Goal: Ask a question: Seek information or help from site administrators or community

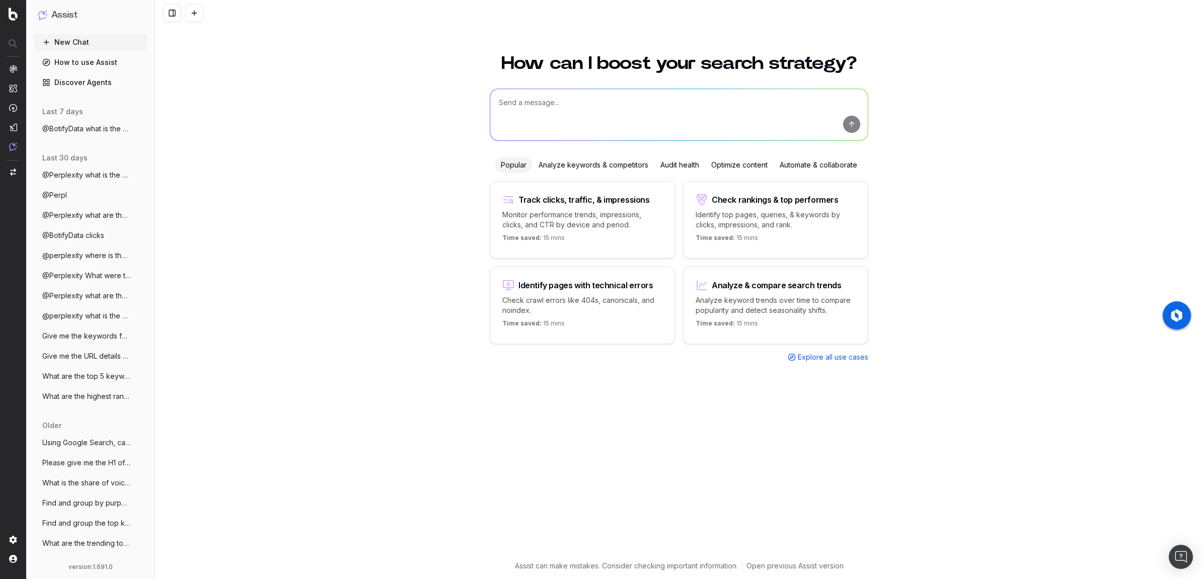
click at [537, 106] on textarea at bounding box center [679, 114] width 378 height 51
type textarea "@perplexity what is the best way to start a company in the [GEOGRAPHIC_DATA]"
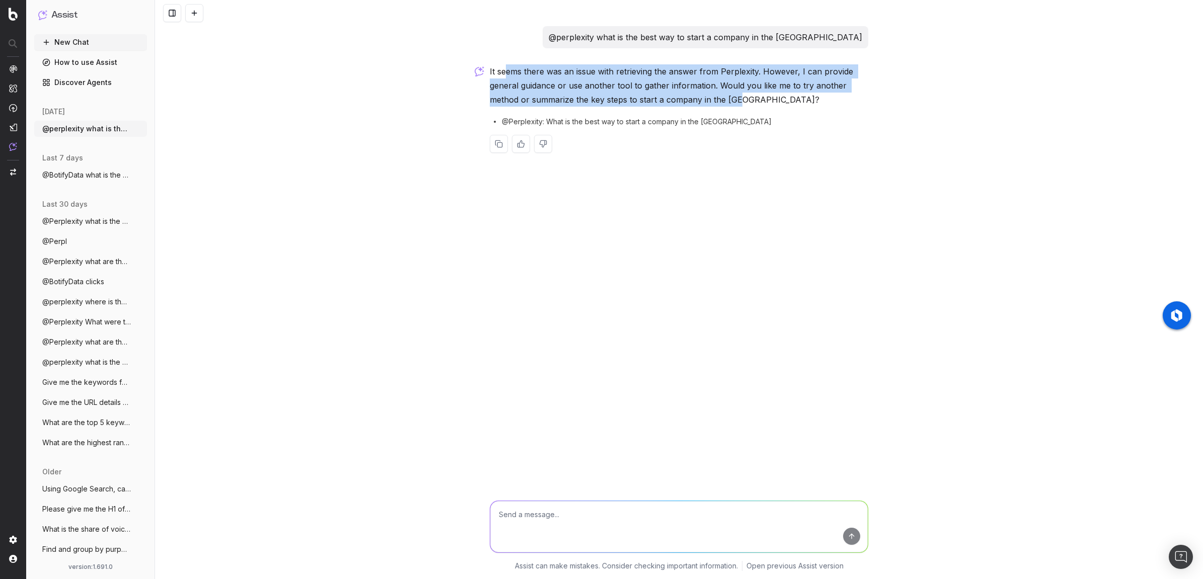
drag, startPoint x: 504, startPoint y: 71, endPoint x: 738, endPoint y: 101, distance: 236.0
click at [738, 101] on p "It seems there was an issue with retrieving the answer from Perplexity. However…" at bounding box center [679, 85] width 379 height 42
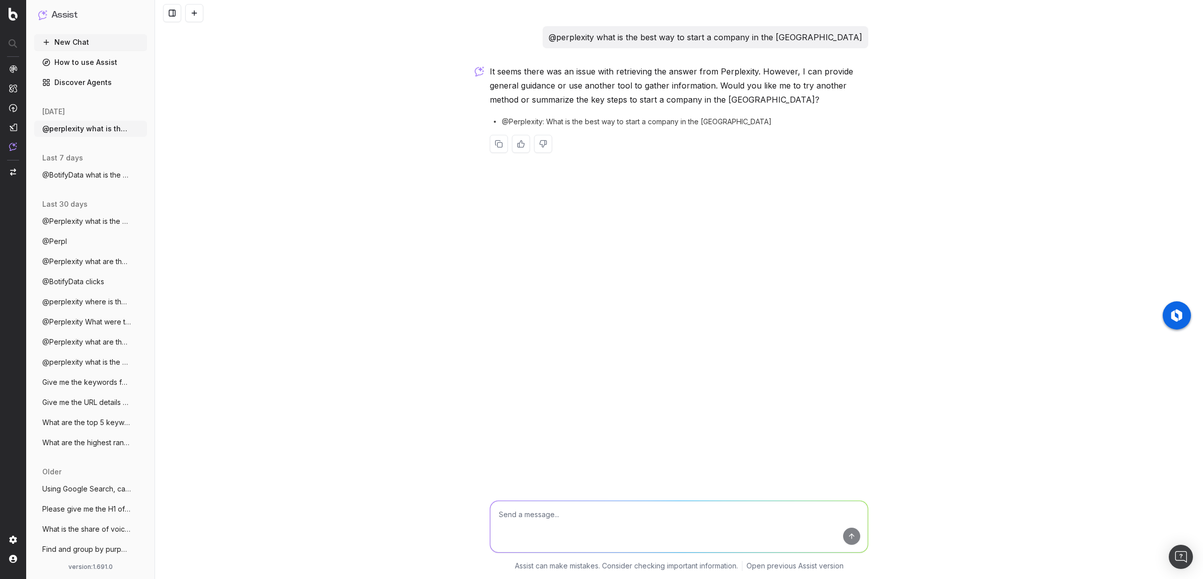
click at [739, 109] on div "It seems there was an issue with retrieving the answer from Perplexity. However…" at bounding box center [679, 116] width 379 height 105
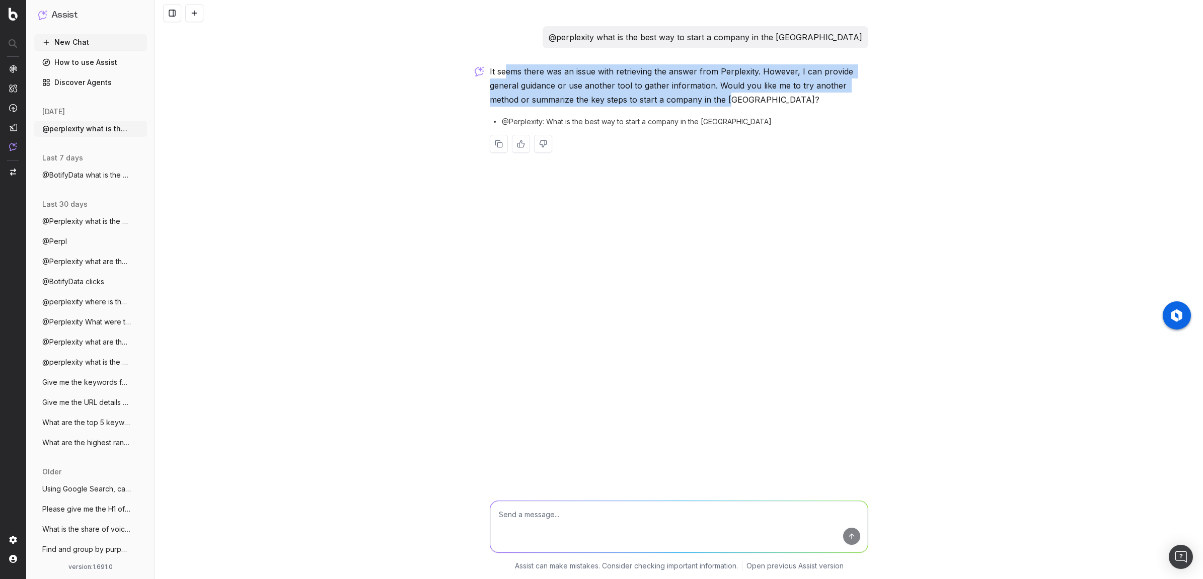
drag, startPoint x: 731, startPoint y: 99, endPoint x: 507, endPoint y: 73, distance: 226.0
click at [507, 73] on p "It seems there was an issue with retrieving the answer from Perplexity. However…" at bounding box center [679, 85] width 379 height 42
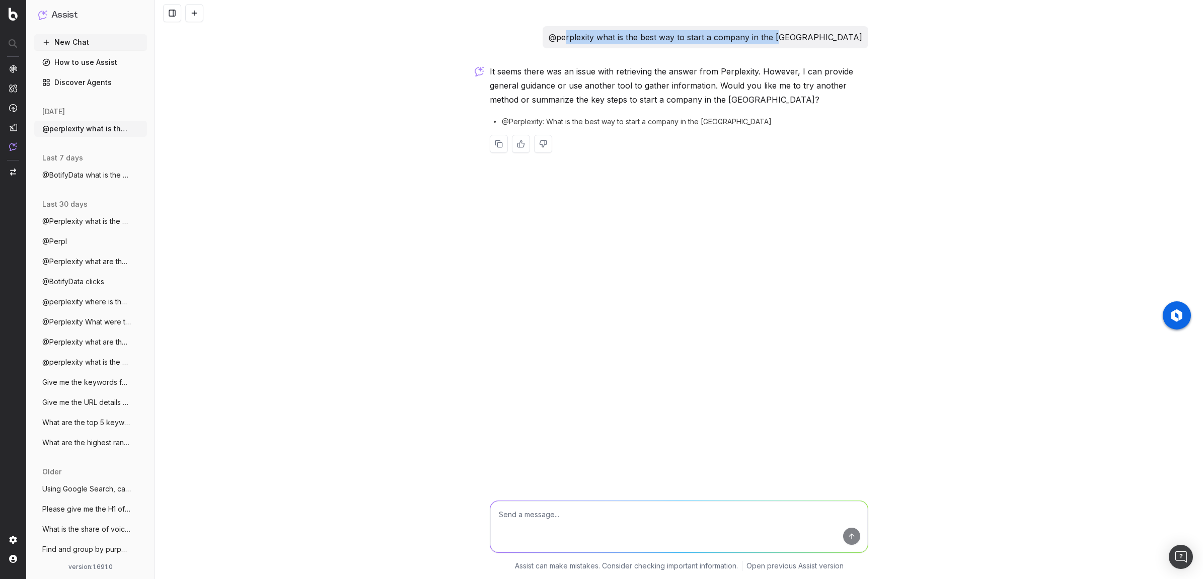
drag, startPoint x: 639, startPoint y: 38, endPoint x: 854, endPoint y: 40, distance: 214.9
click at [854, 40] on p "@perplexity what is the best way to start a company in the [GEOGRAPHIC_DATA]" at bounding box center [706, 37] width 314 height 14
click at [630, 67] on p "It seems there was an issue with retrieving the answer from Perplexity. However…" at bounding box center [679, 85] width 379 height 42
